Goal: Task Accomplishment & Management: Use online tool/utility

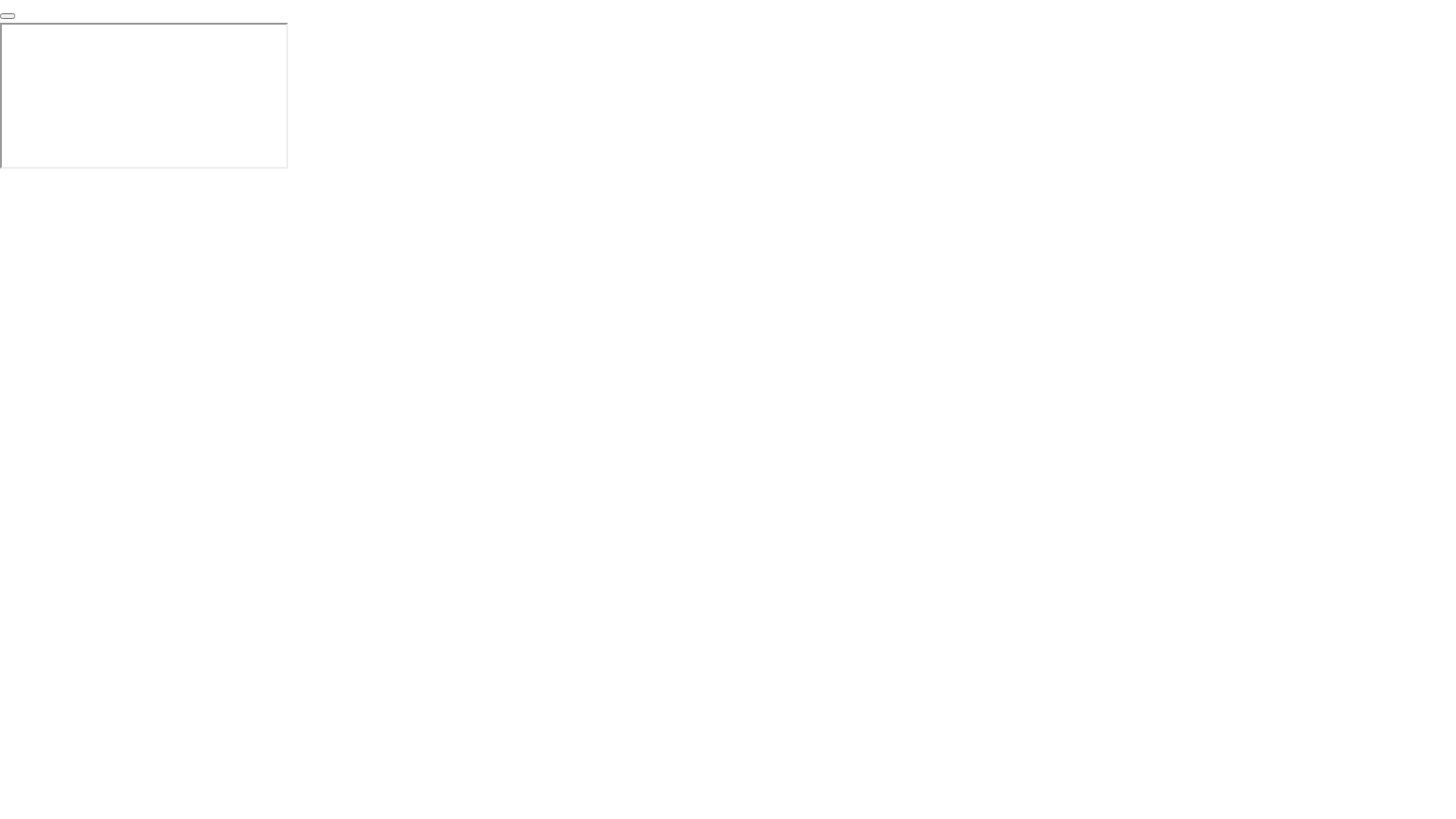
click div "End Proctoring Session"
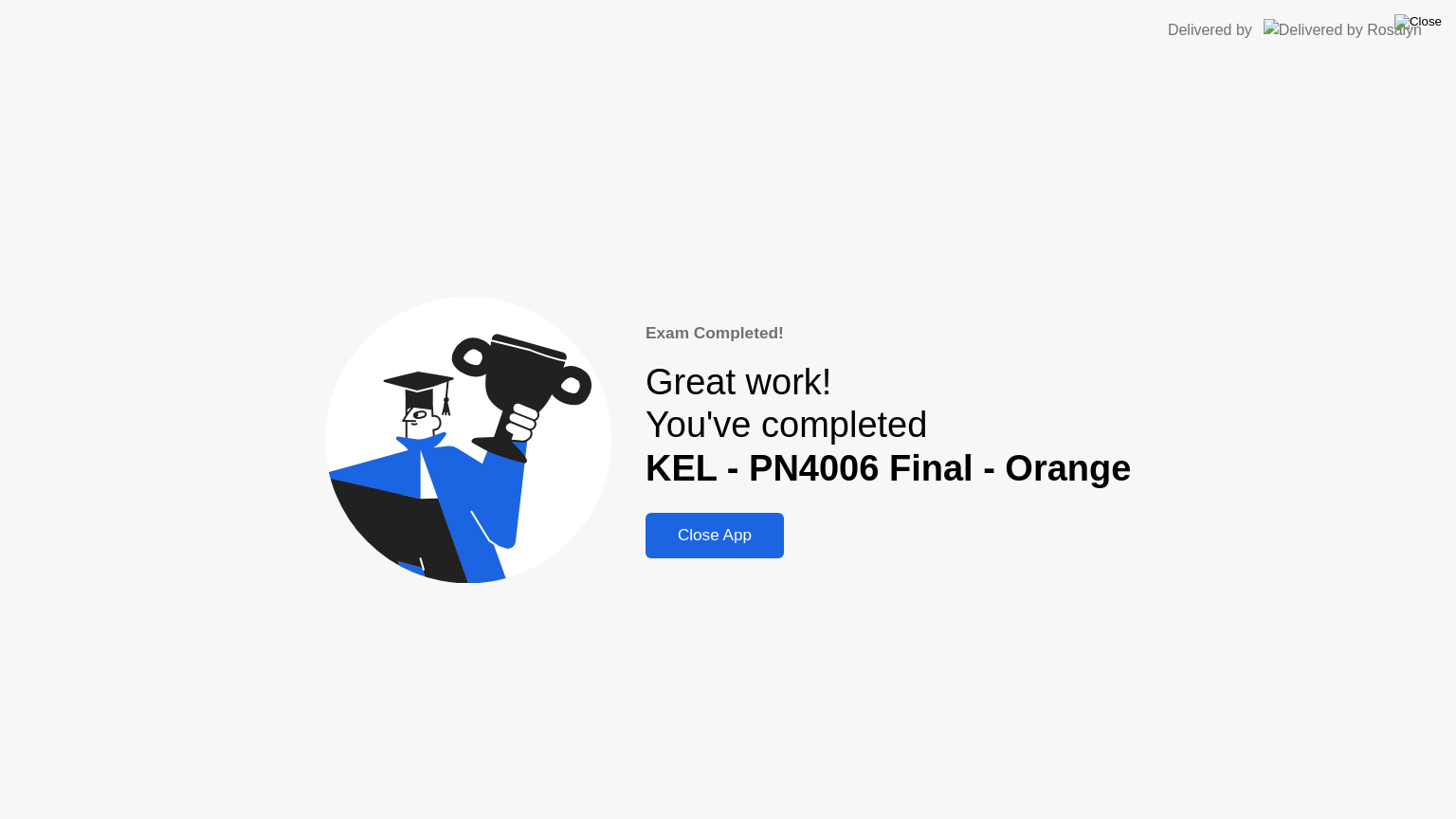
click at [1424, 27] on img at bounding box center [1418, 22] width 47 height 15
